Goal: Task Accomplishment & Management: Manage account settings

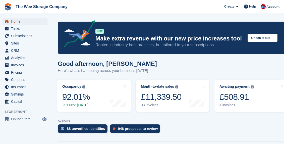
click at [18, 21] on span "Home" at bounding box center [26, 21] width 30 height 7
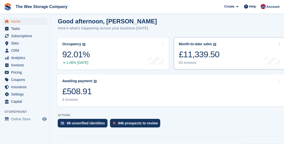
scroll to position [50, 0]
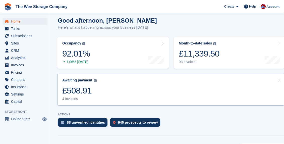
click at [141, 83] on link "Awaiting payment The total outstanding balance on all open invoices. £508.91 4 …" at bounding box center [171, 90] width 228 height 32
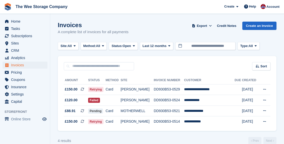
scroll to position [8, 0]
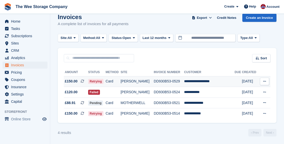
click at [184, 82] on td "DD930B53-0529" at bounding box center [169, 81] width 30 height 11
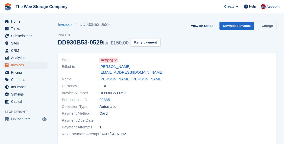
click at [267, 27] on link "Charge" at bounding box center [267, 26] width 18 height 8
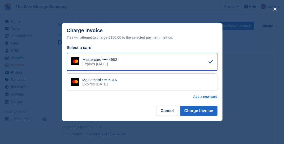
click at [143, 79] on div "Mastercard •••• 6316 Expires March 2029" at bounding box center [142, 82] width 151 height 18
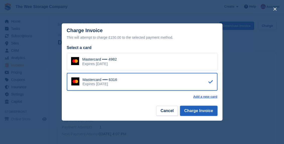
click at [207, 115] on button "Charge Invoice" at bounding box center [198, 111] width 37 height 10
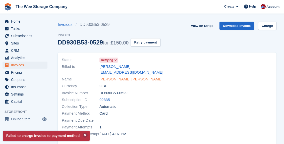
click at [122, 76] on link "James Stuart Coleman" at bounding box center [130, 79] width 63 height 6
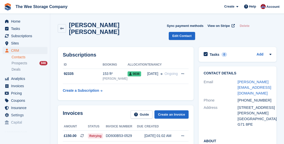
click at [61, 31] on div "James Stuart Coleman Sync payment methods View on Stripe Delete Edit Contact" at bounding box center [167, 31] width 224 height 25
click at [61, 29] on link at bounding box center [62, 28] width 8 height 9
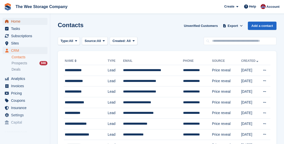
click at [19, 22] on span "Home" at bounding box center [26, 21] width 30 height 7
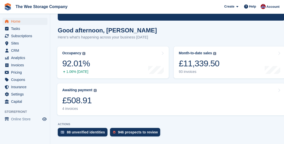
scroll to position [45, 0]
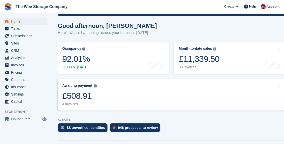
click at [134, 92] on link "Awaiting payment The total outstanding balance on all open invoices. £508.91 4 …" at bounding box center [171, 95] width 228 height 32
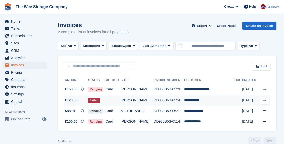
click at [105, 101] on td "Failed" at bounding box center [97, 100] width 18 height 11
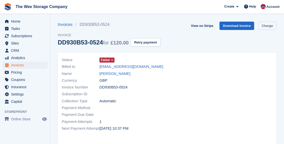
click at [264, 27] on link "Charge" at bounding box center [267, 26] width 18 height 8
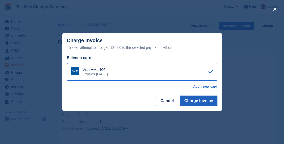
click at [203, 100] on button "Charge Invoice" at bounding box center [198, 101] width 37 height 10
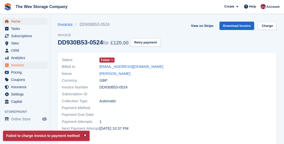
click at [15, 23] on span "Home" at bounding box center [26, 21] width 30 height 7
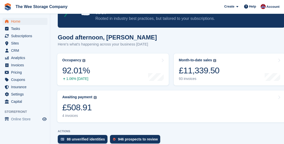
scroll to position [39, 0]
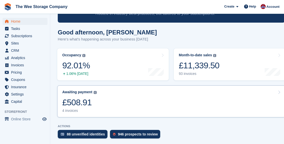
click at [147, 103] on link "Awaiting payment The total outstanding balance on all open invoices. £508.91 4 …" at bounding box center [171, 101] width 228 height 32
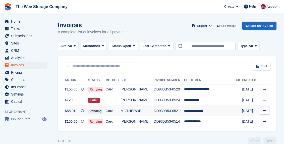
scroll to position [8, 0]
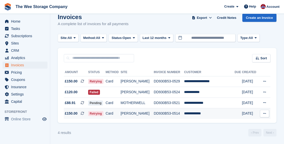
click at [179, 117] on td "DD930B53-0514" at bounding box center [169, 113] width 30 height 11
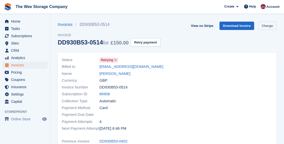
click at [265, 28] on link "Charge" at bounding box center [267, 26] width 18 height 8
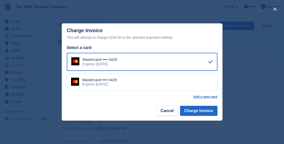
click at [143, 78] on div "Mastercard •••• 0429 Expires [DATE]" at bounding box center [142, 82] width 151 height 18
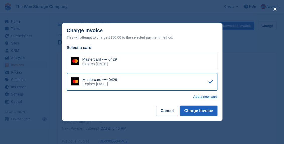
click at [205, 111] on button "Charge Invoice" at bounding box center [198, 111] width 37 height 10
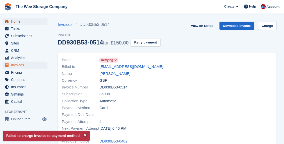
click at [20, 23] on span "Home" at bounding box center [26, 21] width 30 height 7
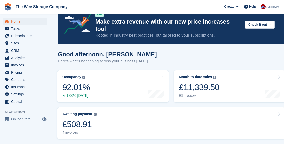
scroll to position [24, 0]
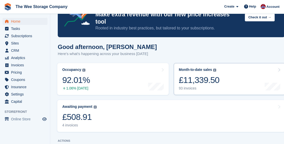
click at [210, 75] on div "£11,339.50" at bounding box center [199, 80] width 41 height 10
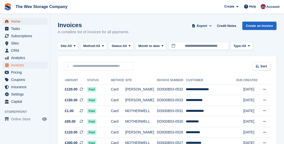
click at [20, 20] on span "Home" at bounding box center [26, 21] width 30 height 7
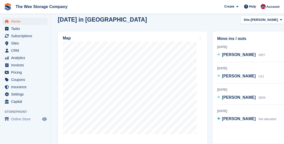
scroll to position [182, 0]
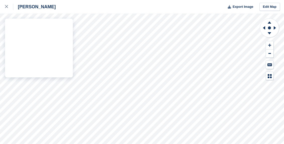
click at [70, 39] on div "HAMILTON Export Image Edit Map" at bounding box center [142, 72] width 284 height 144
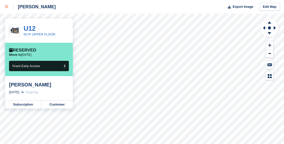
click at [8, 8] on icon at bounding box center [6, 6] width 3 height 3
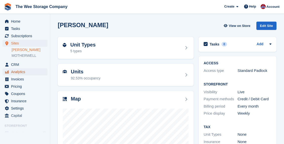
click at [20, 71] on span "Analytics" at bounding box center [26, 71] width 30 height 7
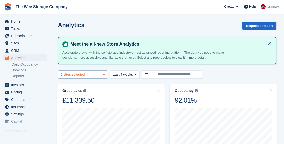
click at [104, 74] on icon at bounding box center [104, 74] width 2 height 3
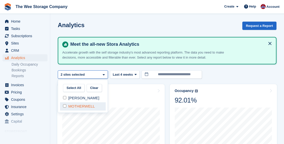
select select "****"
click at [131, 70] on div at bounding box center [167, 70] width 219 height 0
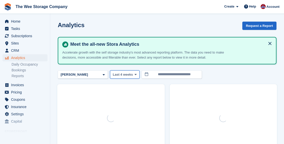
click at [135, 75] on icon at bounding box center [136, 74] width 2 height 3
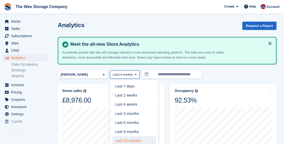
scroll to position [1, 0]
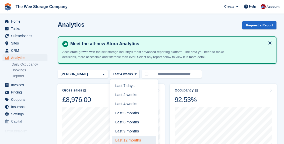
click at [131, 137] on link "Last 12 months" at bounding box center [134, 140] width 44 height 9
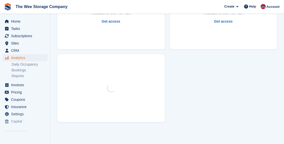
scroll to position [416, 0]
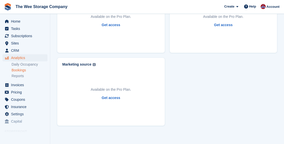
click at [24, 70] on link "Bookings" at bounding box center [30, 70] width 36 height 5
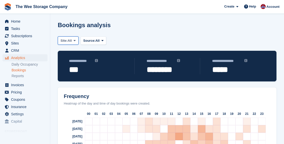
click at [70, 41] on span "All" at bounding box center [70, 40] width 4 height 5
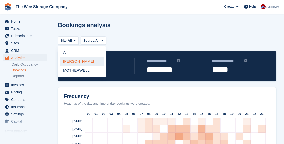
click at [73, 63] on link "[PERSON_NAME]" at bounding box center [82, 61] width 44 height 9
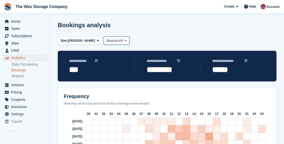
click at [118, 41] on span "All" at bounding box center [120, 40] width 4 height 5
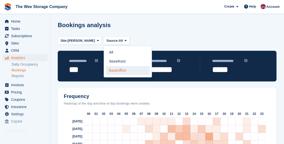
click at [115, 70] on link "Backoffice" at bounding box center [128, 70] width 44 height 9
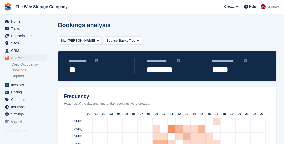
scroll to position [43, 0]
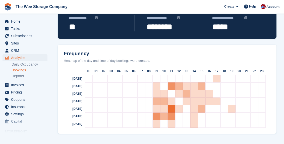
click at [96, 19] on img at bounding box center [96, 17] width 3 height 3
click at [23, 77] on link "Reports" at bounding box center [30, 76] width 36 height 5
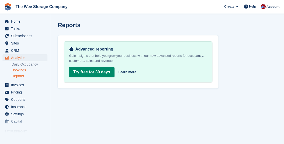
click at [23, 69] on link "Bookings" at bounding box center [30, 70] width 36 height 5
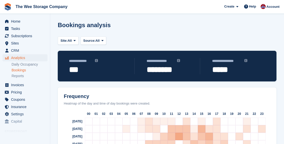
click at [74, 69] on span "***" at bounding box center [95, 69] width 53 height 9
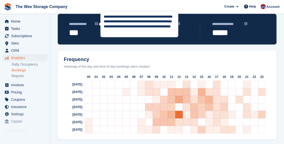
scroll to position [43, 0]
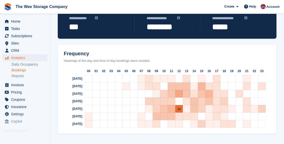
click at [181, 107] on div "10" at bounding box center [179, 109] width 8 height 8
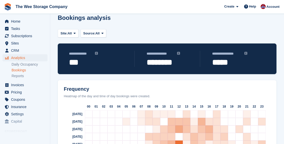
scroll to position [0, 0]
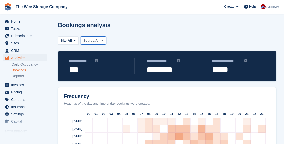
click at [100, 38] on span "All" at bounding box center [97, 40] width 4 height 5
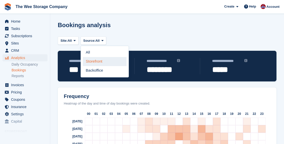
click at [99, 61] on link "Storefront" at bounding box center [105, 61] width 44 height 9
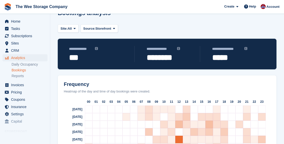
scroll to position [14, 0]
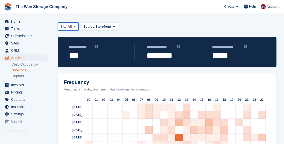
click at [77, 27] on span at bounding box center [75, 26] width 4 height 4
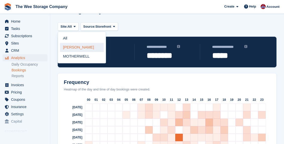
click at [78, 44] on link "[PERSON_NAME]" at bounding box center [82, 47] width 44 height 9
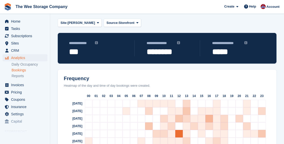
scroll to position [19, 0]
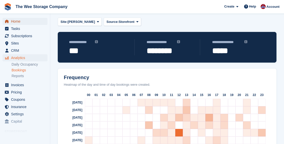
click at [19, 19] on span "Home" at bounding box center [26, 21] width 30 height 7
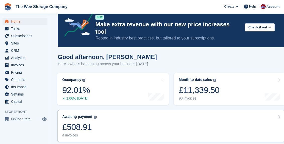
scroll to position [14, 0]
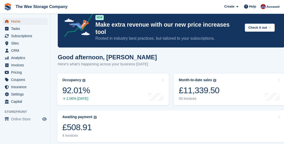
click at [15, 20] on span "Home" at bounding box center [26, 21] width 30 height 7
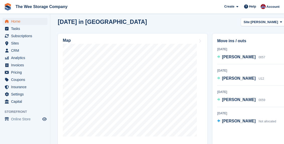
scroll to position [309, 0]
